Goal: Information Seeking & Learning: Learn about a topic

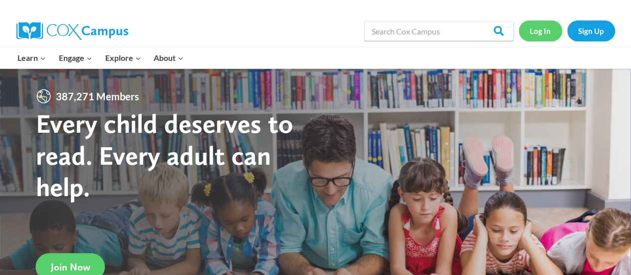
click at [543, 37] on link "Log In" at bounding box center [540, 30] width 43 height 20
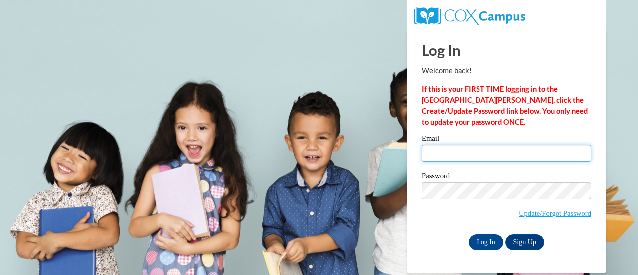
click at [462, 155] on input "Email" at bounding box center [507, 153] width 170 height 17
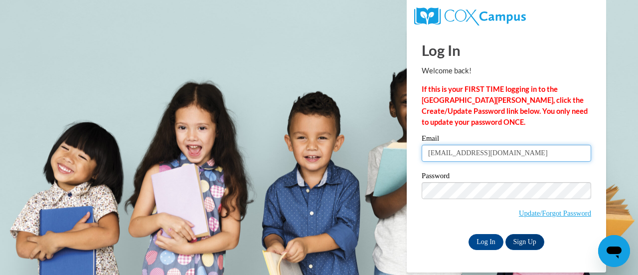
type input "jbreit@wbsd-schools.org"
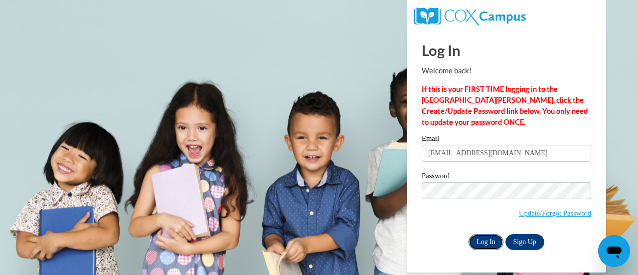
click at [480, 238] on input "Log In" at bounding box center [486, 242] width 35 height 16
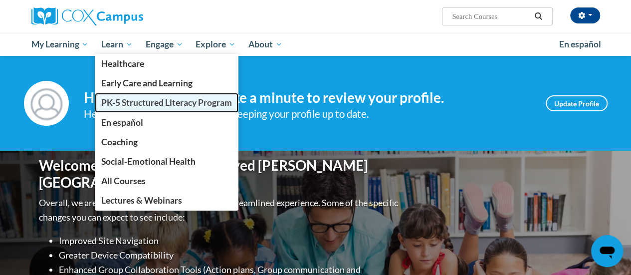
click at [121, 101] on span "PK-5 Structured Literacy Program" at bounding box center [166, 102] width 131 height 10
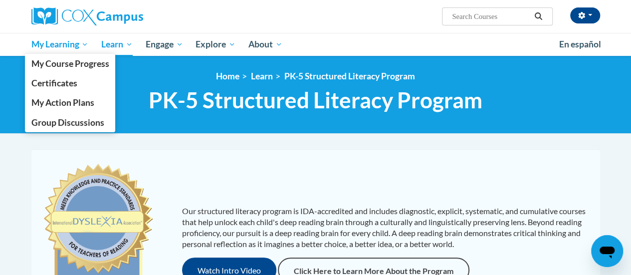
click at [50, 44] on span "My Learning" at bounding box center [59, 44] width 57 height 12
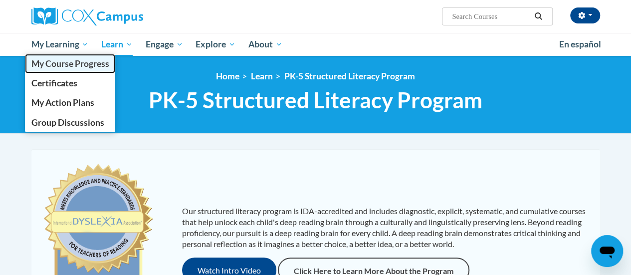
click at [106, 63] on span "My Course Progress" at bounding box center [70, 63] width 78 height 10
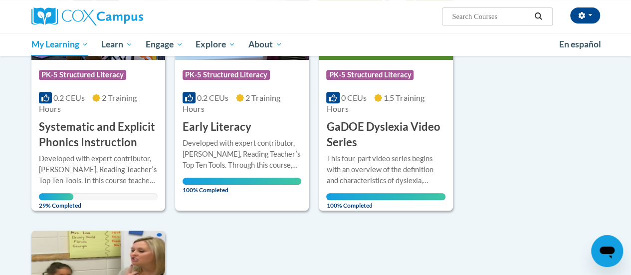
scroll to position [212, 0]
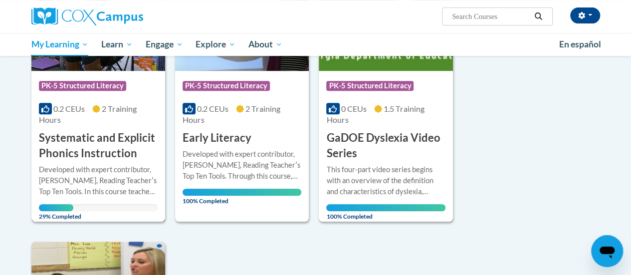
click at [108, 136] on h3 "Systematic and Explicit Phonics Instruction" at bounding box center [98, 145] width 119 height 31
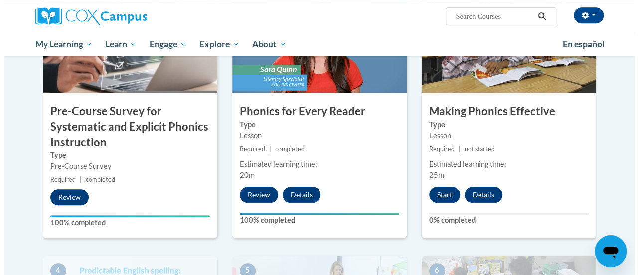
scroll to position [291, 0]
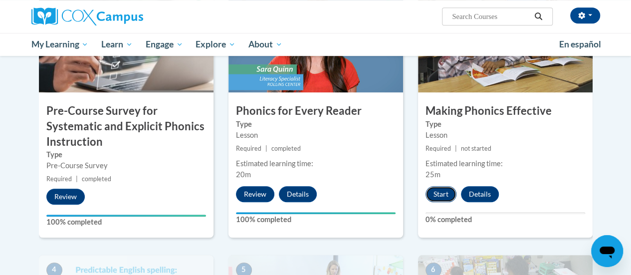
click at [439, 194] on button "Start" at bounding box center [440, 194] width 31 height 16
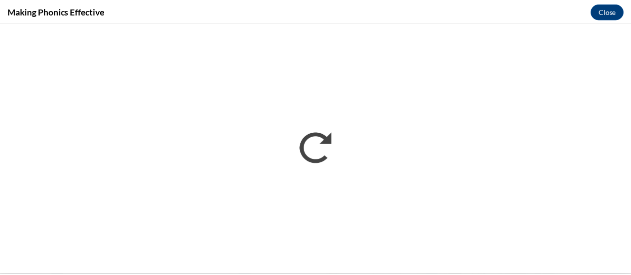
scroll to position [0, 0]
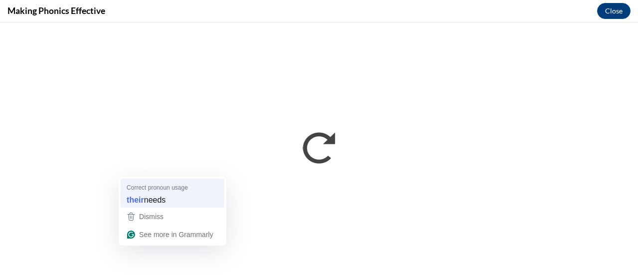
click at [142, 201] on strong "their" at bounding box center [135, 199] width 17 height 11
